Goal: Information Seeking & Learning: Learn about a topic

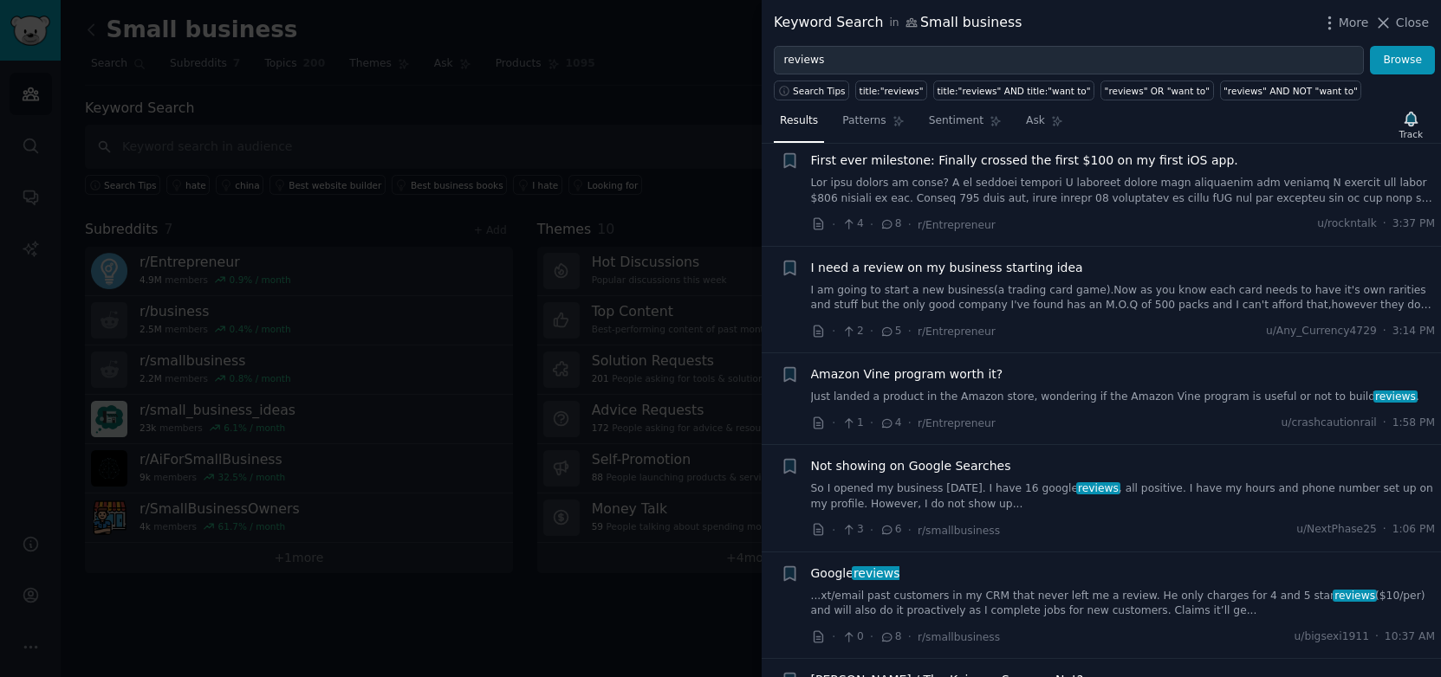
scroll to position [366, 0]
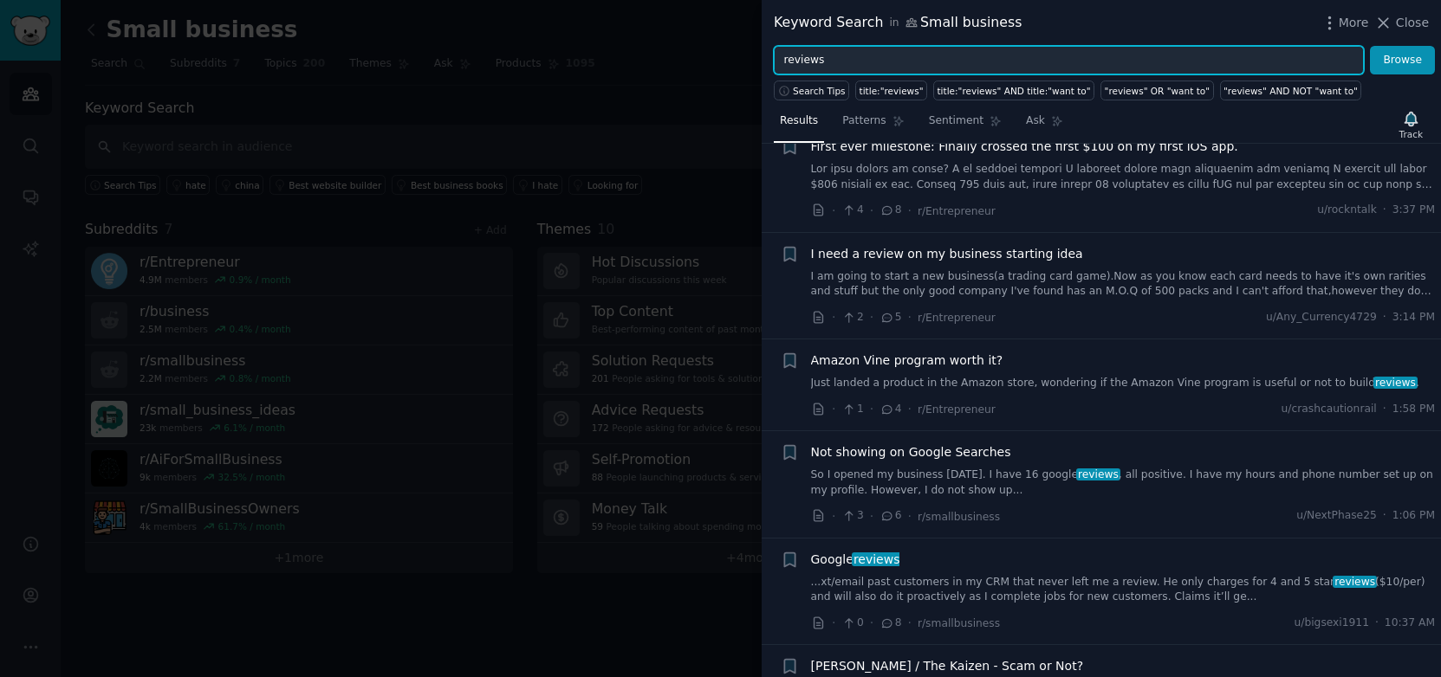
drag, startPoint x: 836, startPoint y: 49, endPoint x: 771, endPoint y: 49, distance: 65.0
click at [772, 49] on div "reviews Browse" at bounding box center [1100, 60] width 679 height 29
type input "r"
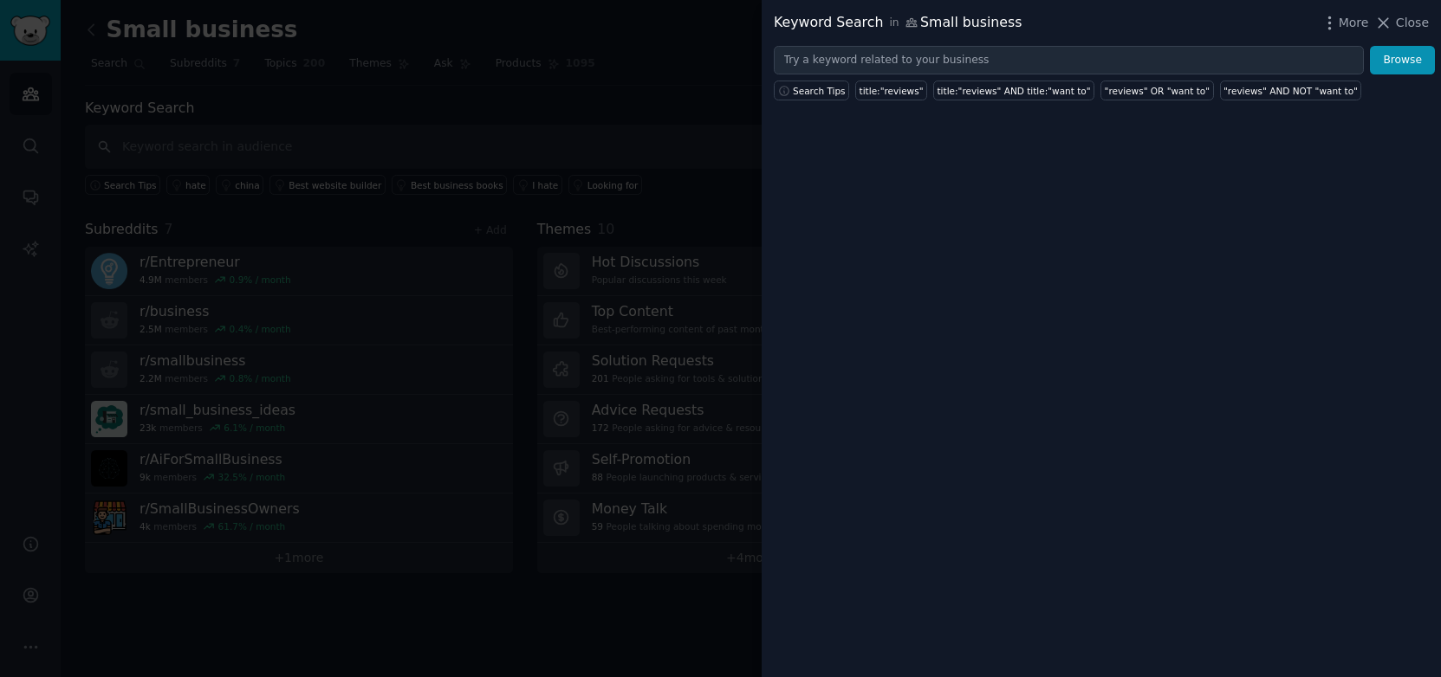
click at [659, 127] on div at bounding box center [720, 338] width 1441 height 677
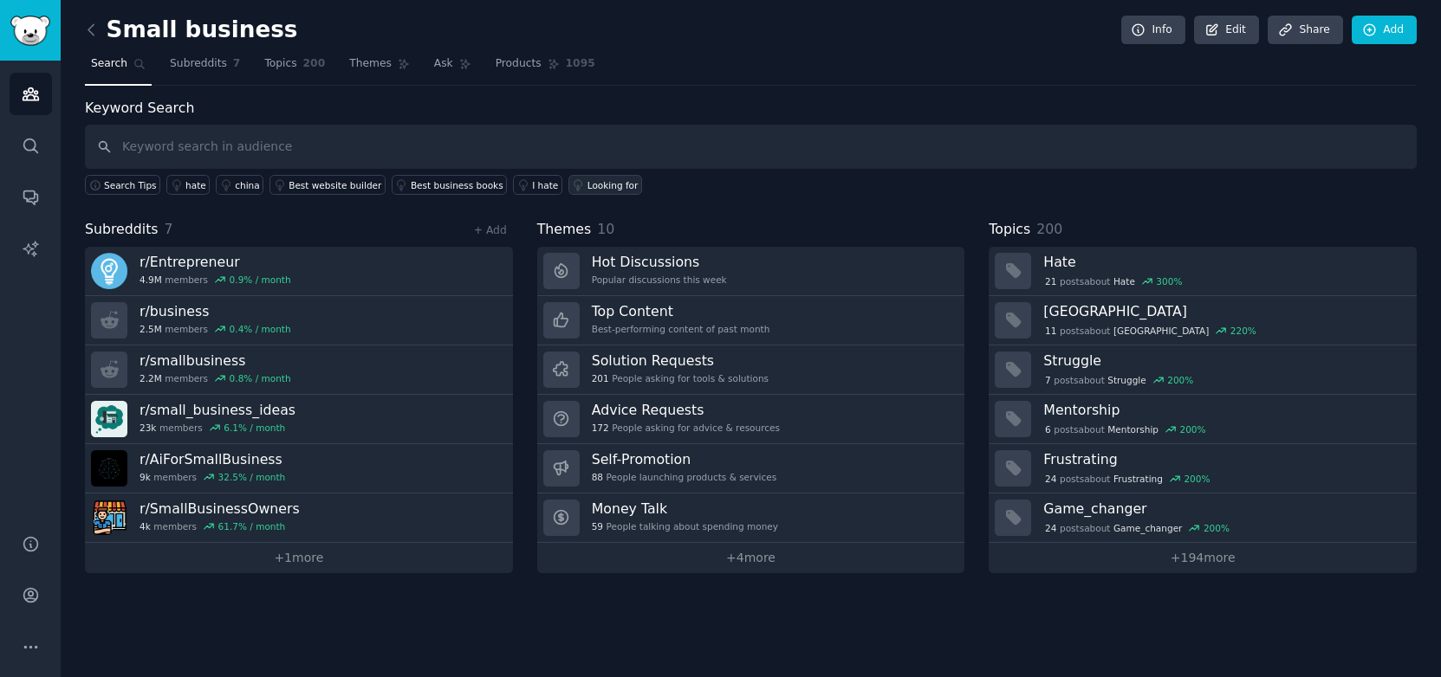
click at [587, 186] on div "Looking for" at bounding box center [612, 185] width 51 height 12
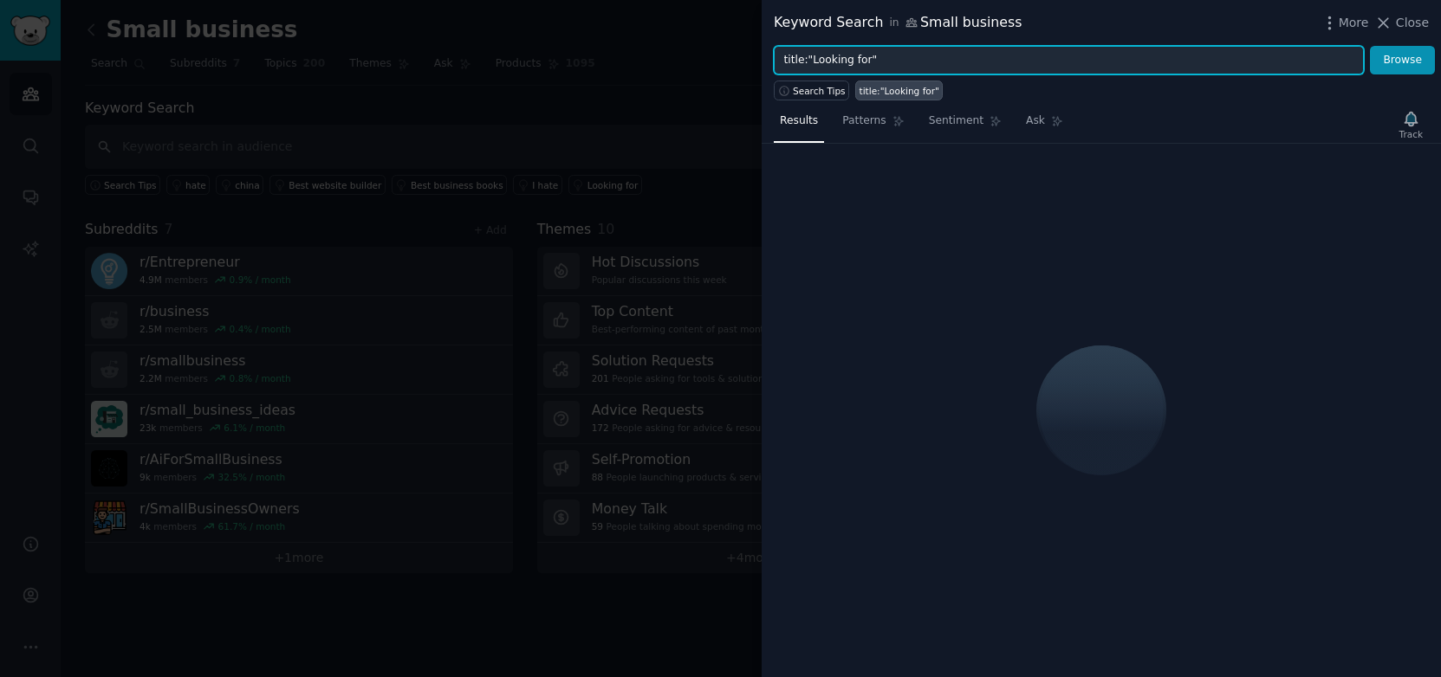
click at [949, 51] on input "title:"Looking for"" at bounding box center [1069, 60] width 590 height 29
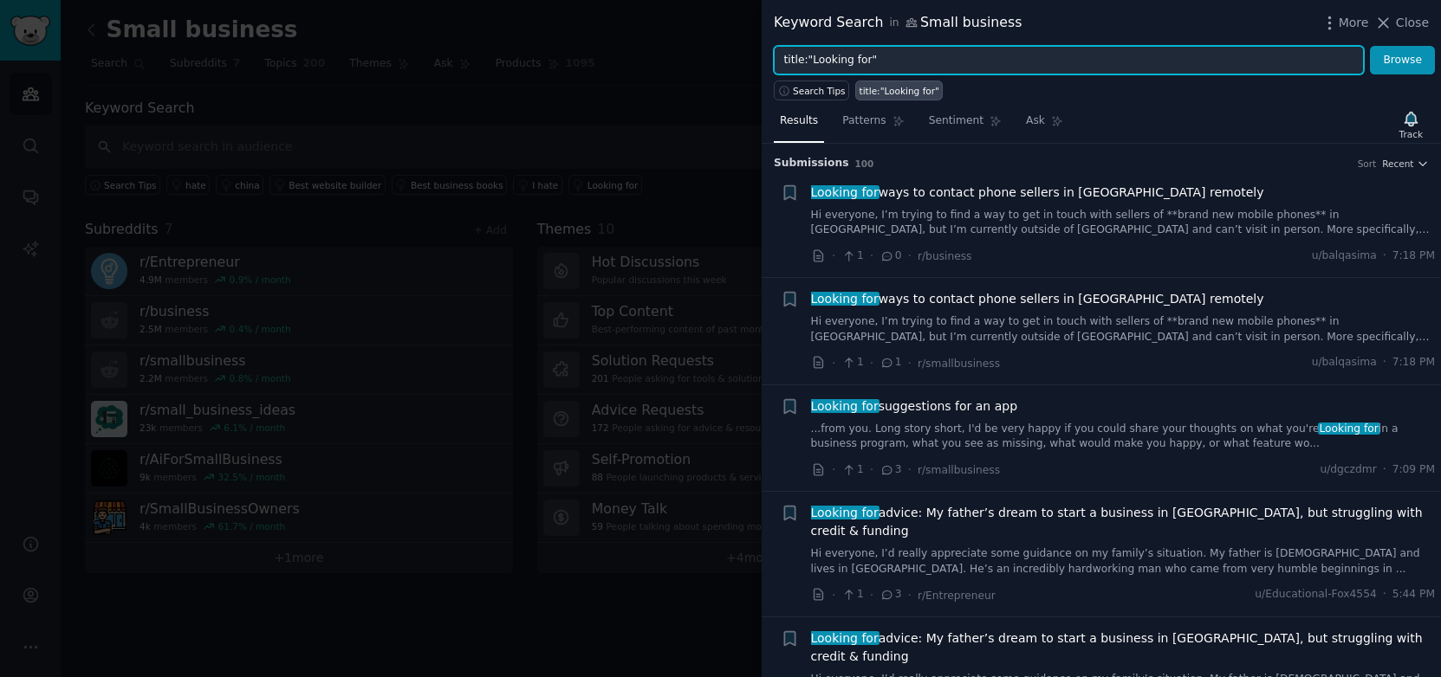
click at [937, 56] on input "title:"Looking for"" at bounding box center [1069, 60] width 590 height 29
type input "title:"Looking for" reviews"
click at [1370, 46] on button "Browse" at bounding box center [1402, 60] width 65 height 29
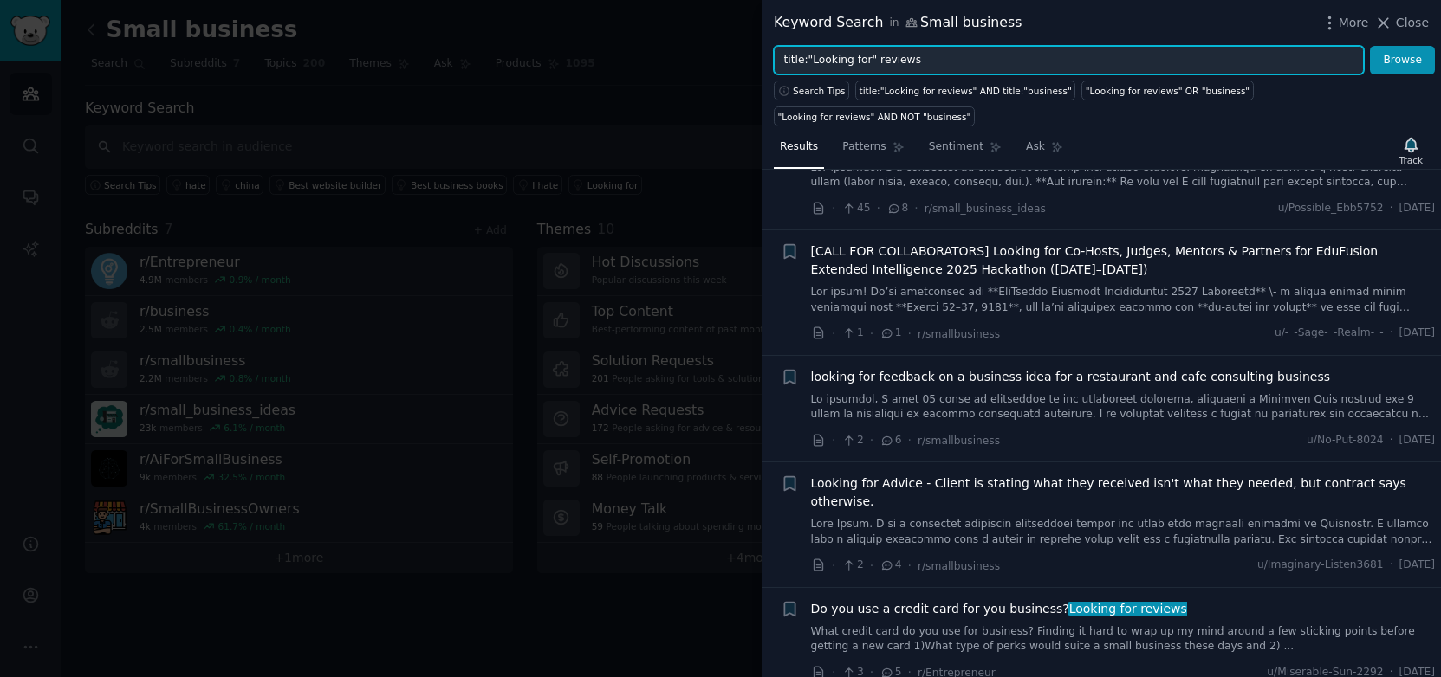
scroll to position [294, 0]
